Goal: Transaction & Acquisition: Download file/media

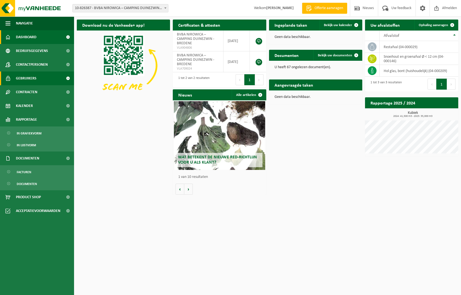
click at [38, 83] on link "Gebruikers" at bounding box center [37, 78] width 74 height 14
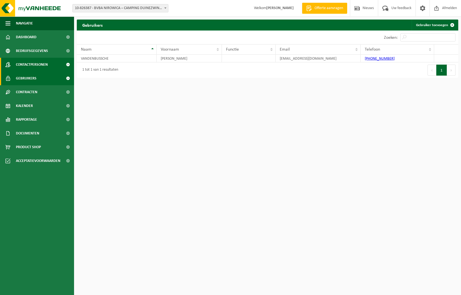
click at [45, 66] on span "Contactpersonen" at bounding box center [32, 65] width 32 height 14
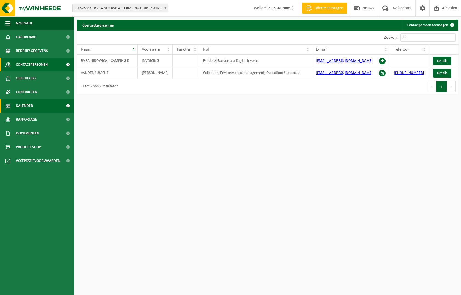
click at [37, 108] on link "Kalender" at bounding box center [37, 106] width 74 height 14
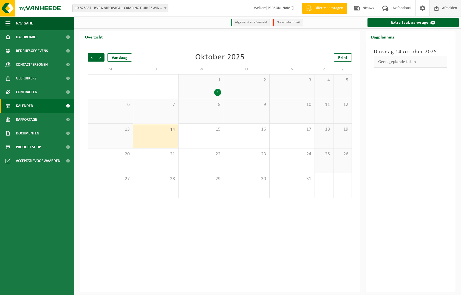
click at [439, 9] on span at bounding box center [437, 8] width 8 height 16
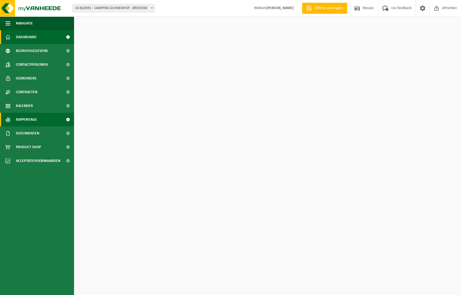
click at [30, 118] on span "Rapportage" at bounding box center [26, 120] width 21 height 14
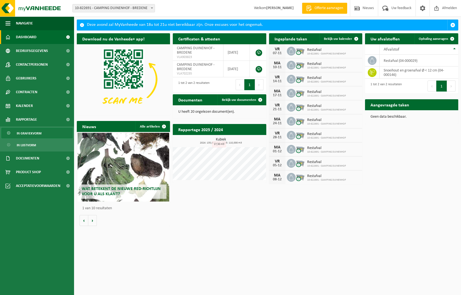
click at [43, 134] on link "In grafiekvorm" at bounding box center [36, 133] width 71 height 10
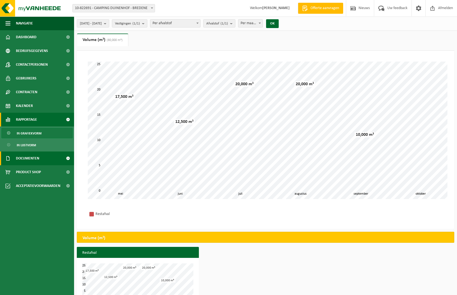
click at [38, 159] on span "Documenten" at bounding box center [27, 158] width 23 height 14
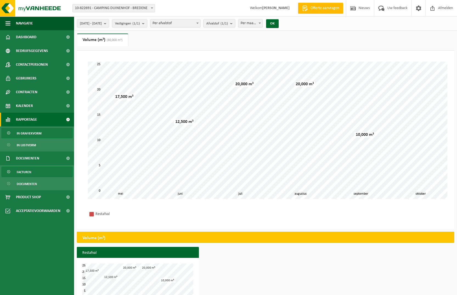
click at [42, 169] on link "Facturen" at bounding box center [36, 171] width 71 height 10
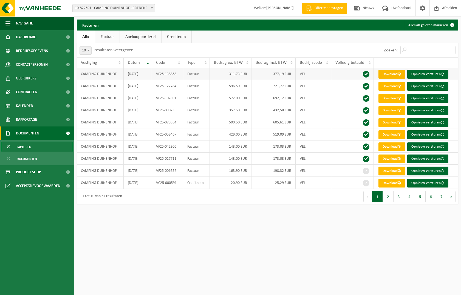
click at [391, 73] on link "Download" at bounding box center [392, 74] width 27 height 9
